Goal: Information Seeking & Learning: Find specific fact

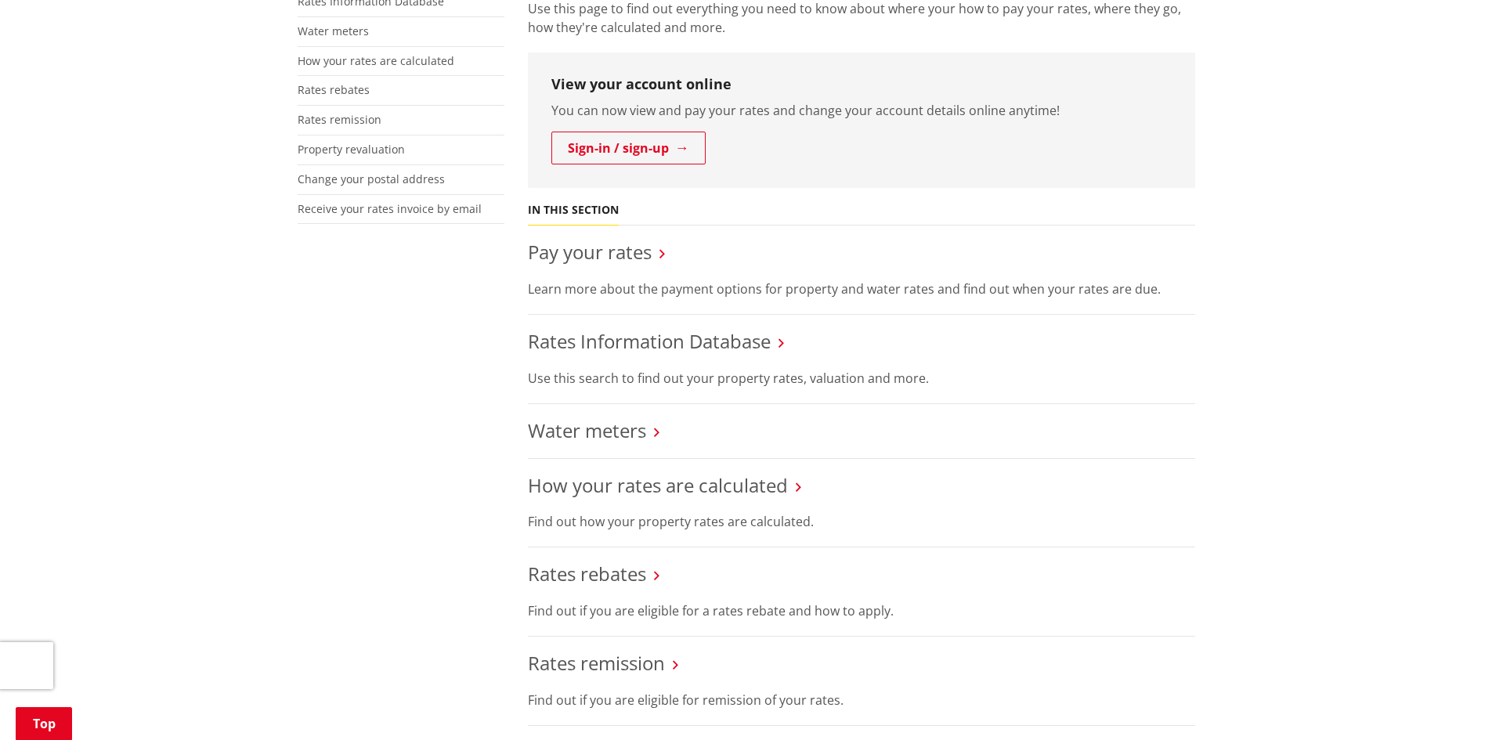
scroll to position [392, 0]
click at [648, 339] on link "Rates Information Database" at bounding box center [649, 339] width 243 height 26
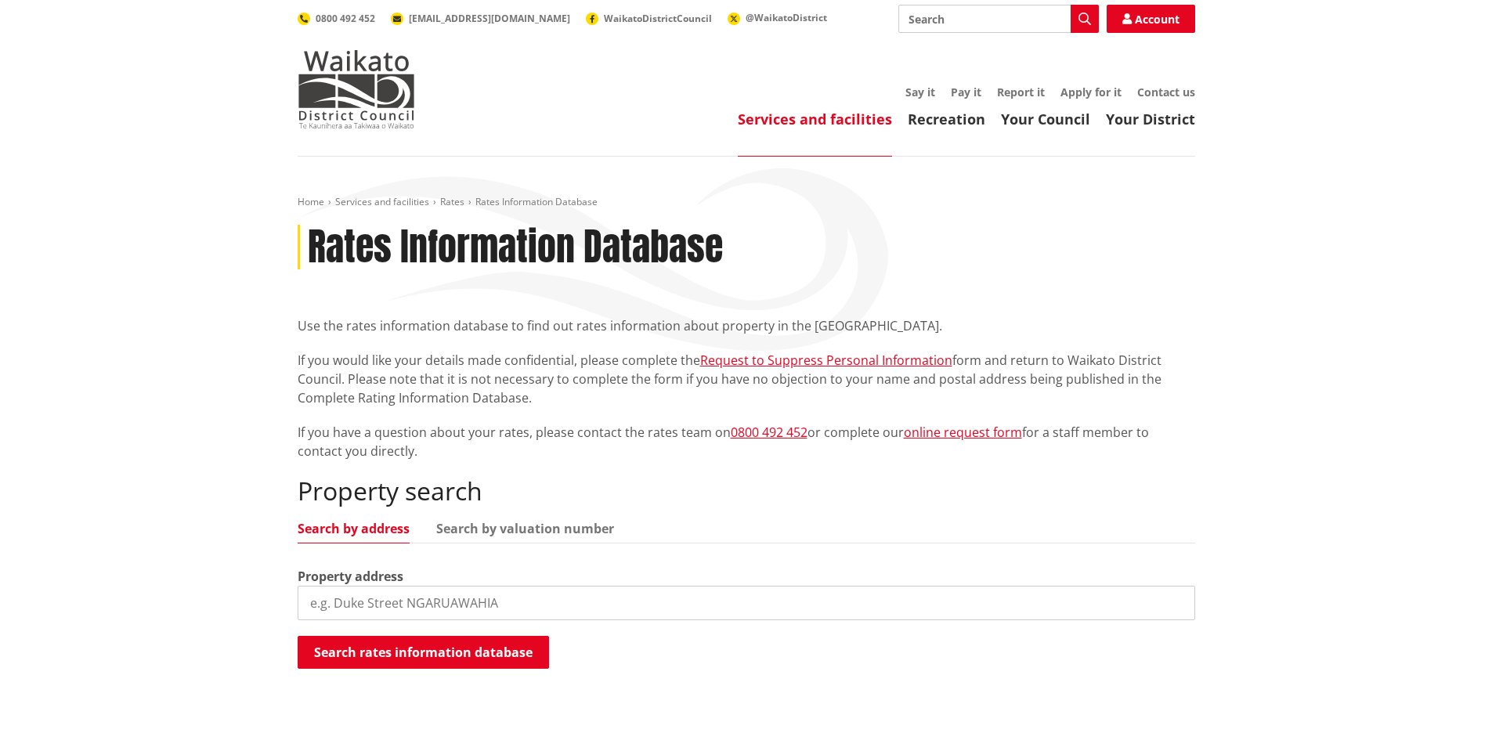
click at [491, 598] on input "search" at bounding box center [747, 603] width 898 height 34
type input "49 flannery road"
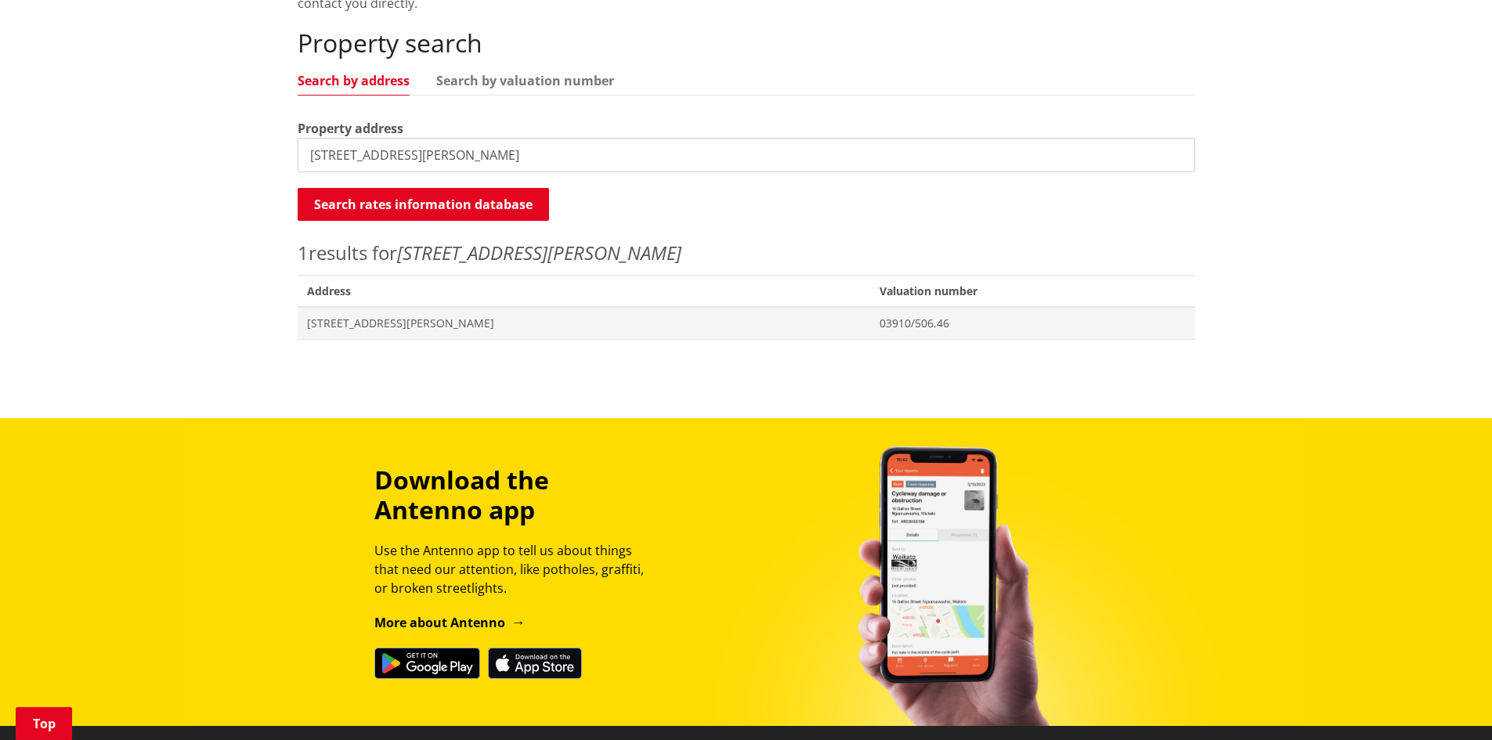
scroll to position [470, 0]
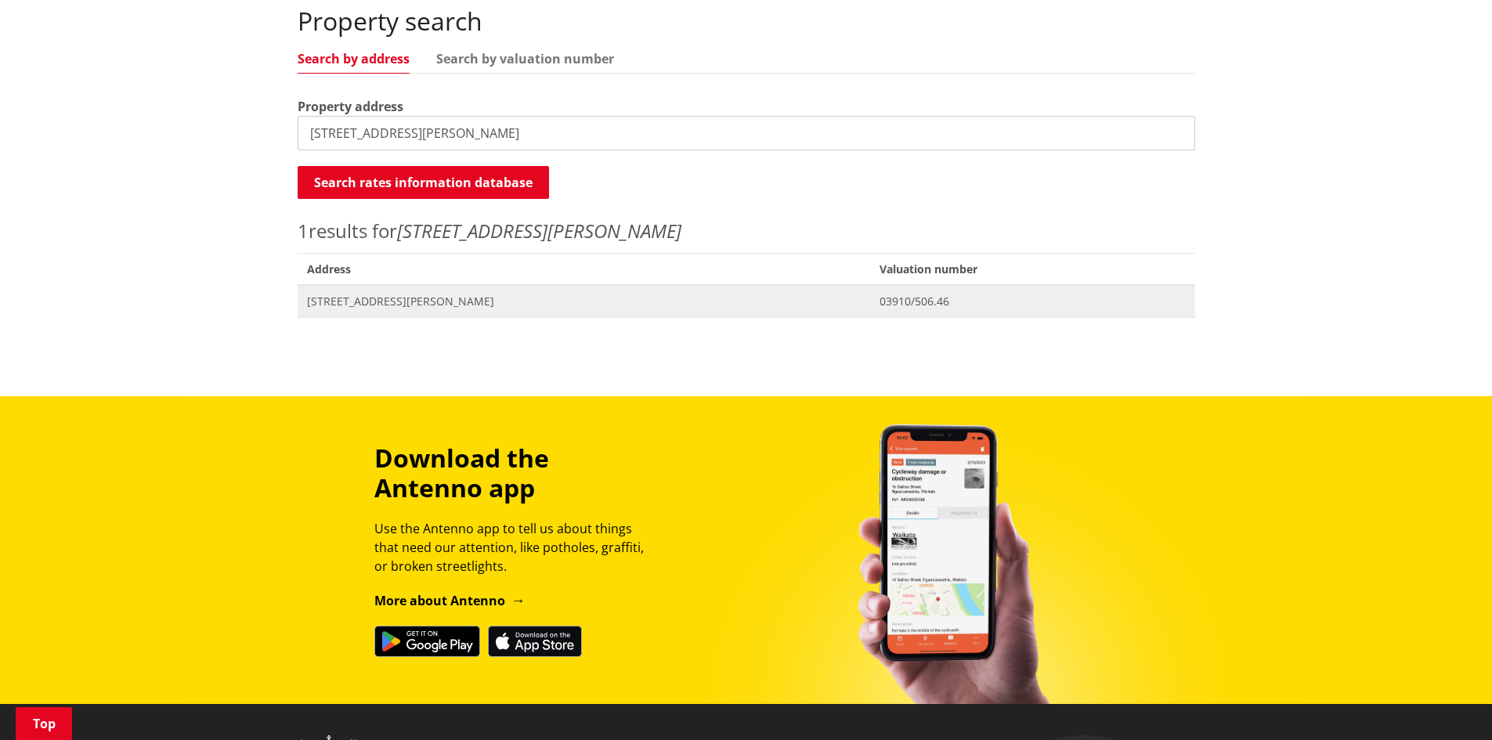
click at [507, 307] on span "49 Flannery Road POKENO" at bounding box center [584, 302] width 555 height 16
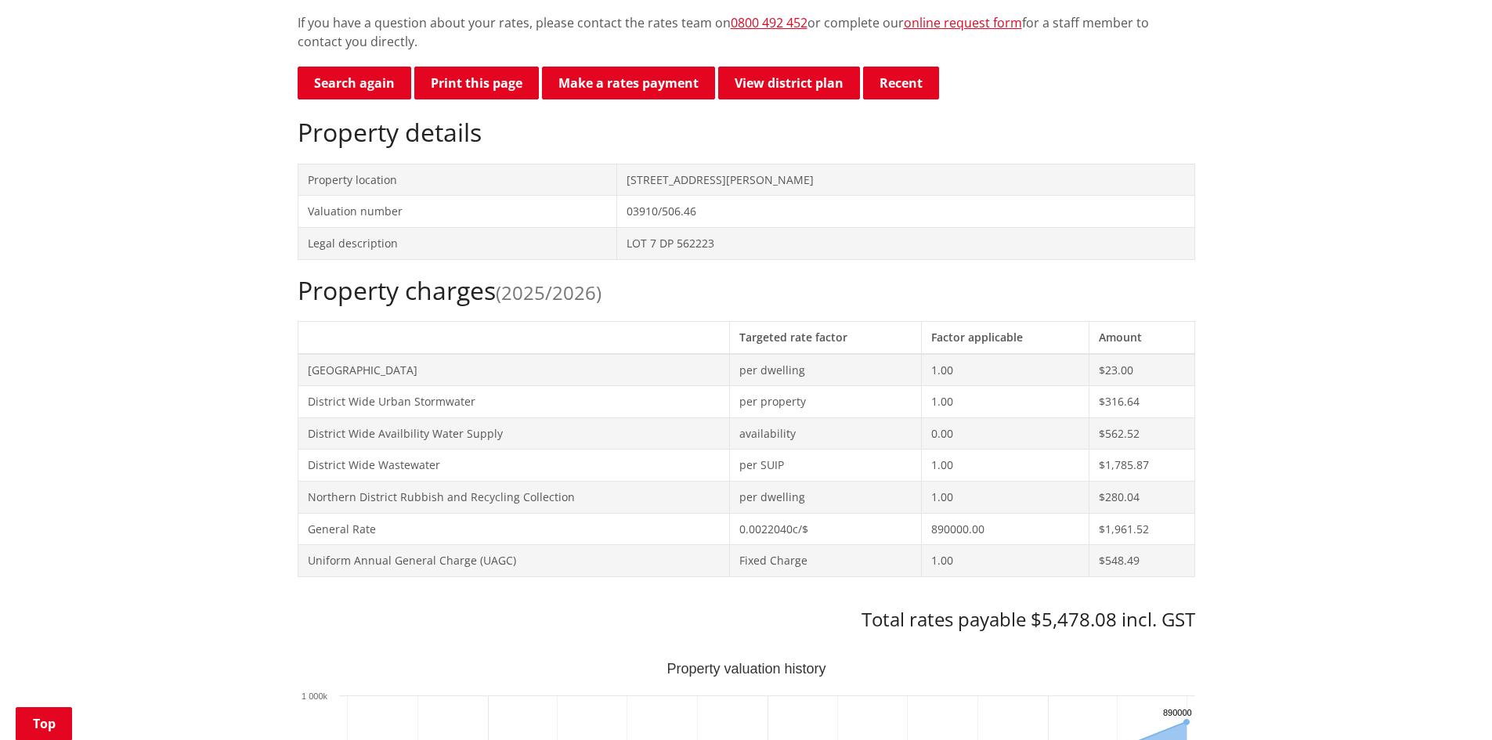
scroll to position [470, 0]
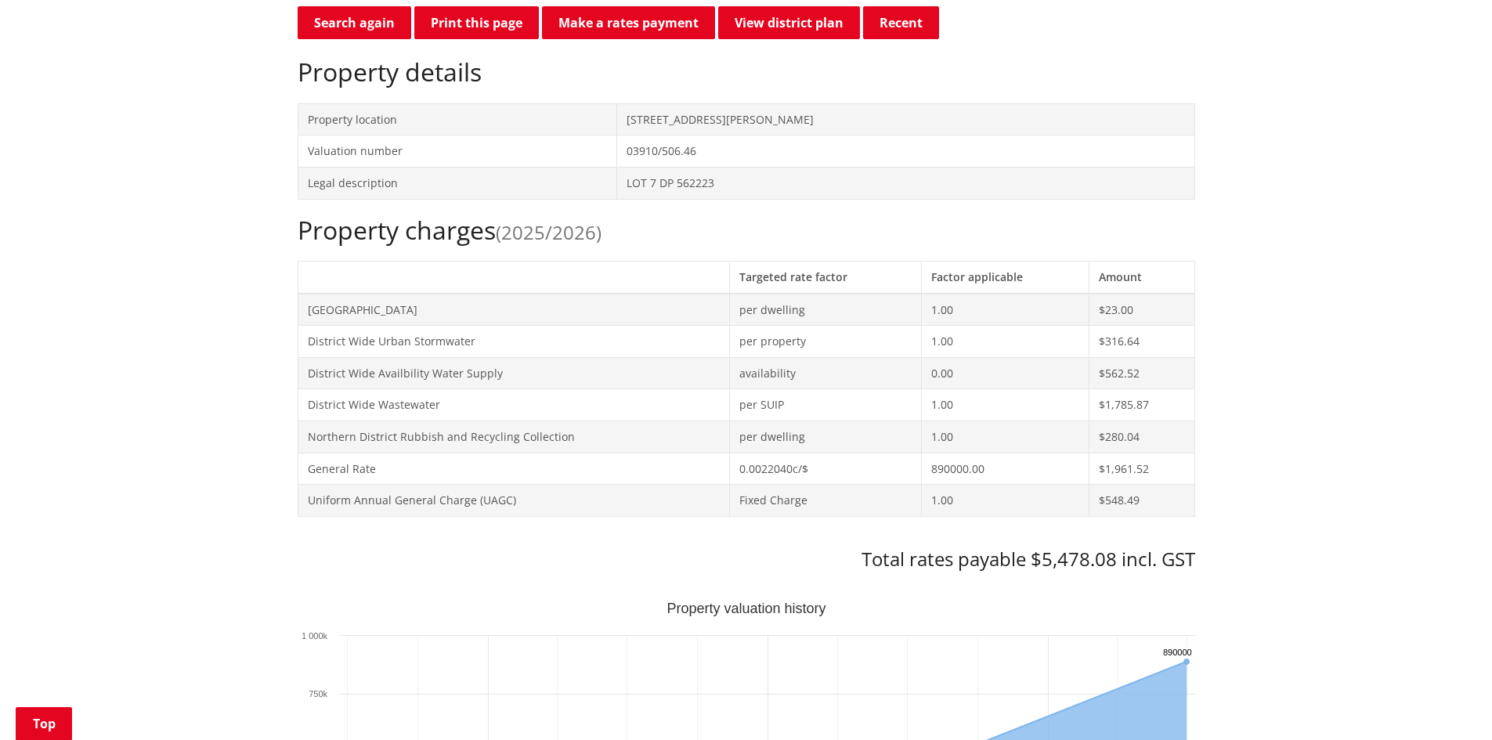
drag, startPoint x: 504, startPoint y: 375, endPoint x: 526, endPoint y: 376, distance: 21.9
click at [526, 376] on td "District Wide Availbility Water Supply" at bounding box center [514, 373] width 432 height 32
